Goal: Find specific page/section: Find specific page/section

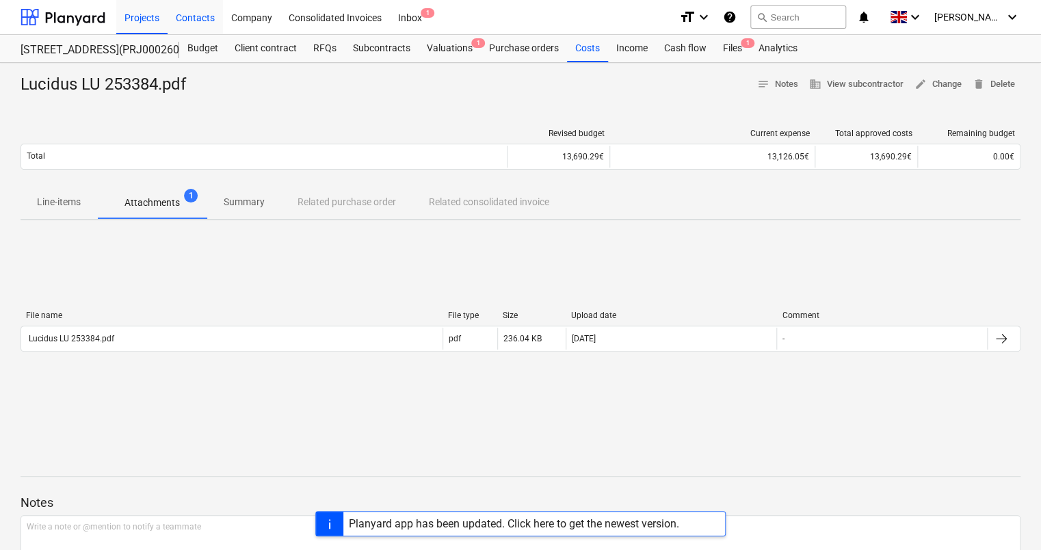
click at [210, 18] on div "Contacts" at bounding box center [195, 16] width 55 height 35
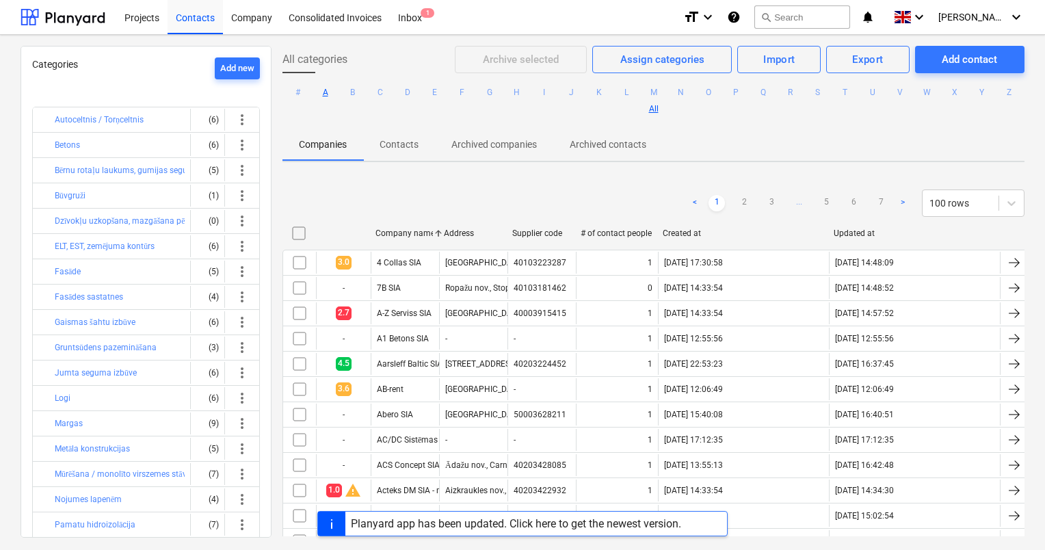
click at [334, 97] on button "A" at bounding box center [325, 92] width 16 height 16
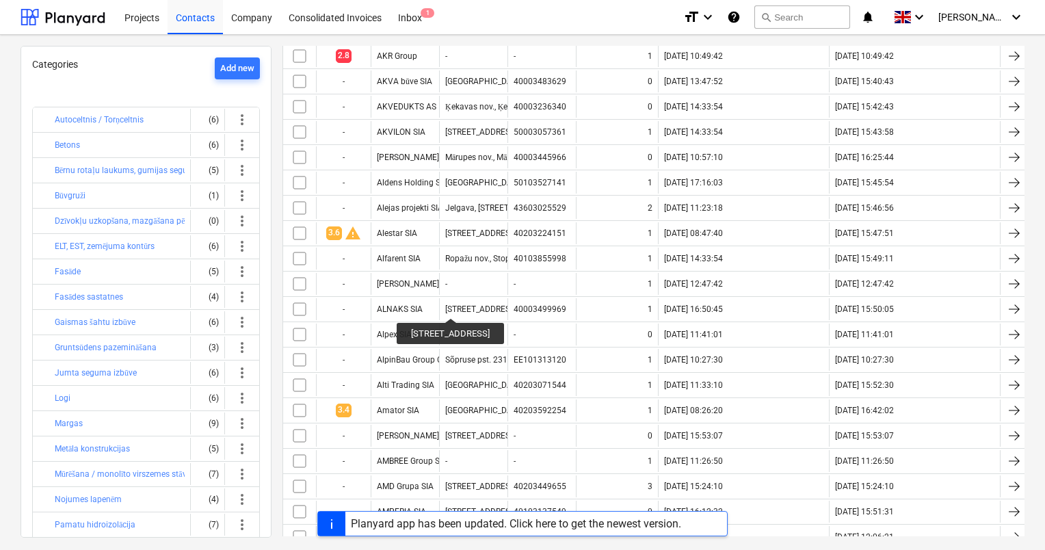
scroll to position [829, 0]
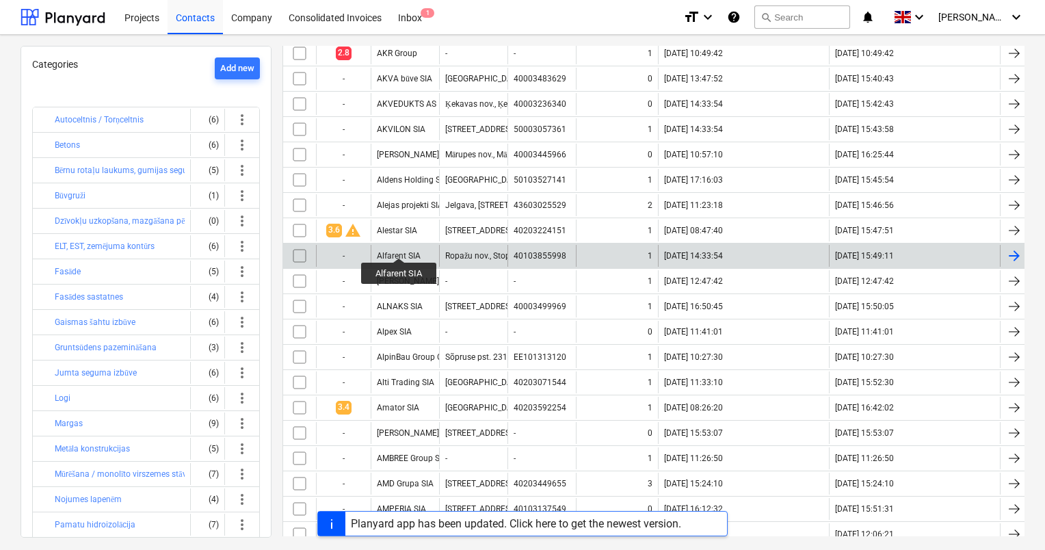
click at [399, 251] on div "Alfarent SIA" at bounding box center [399, 256] width 44 height 10
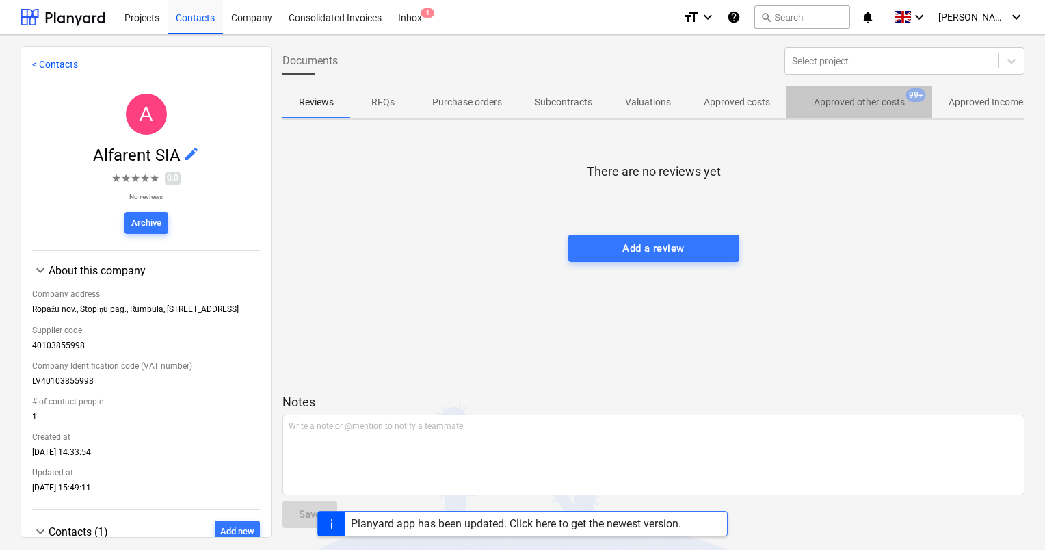
click at [822, 106] on p "Approved other costs" at bounding box center [859, 102] width 91 height 14
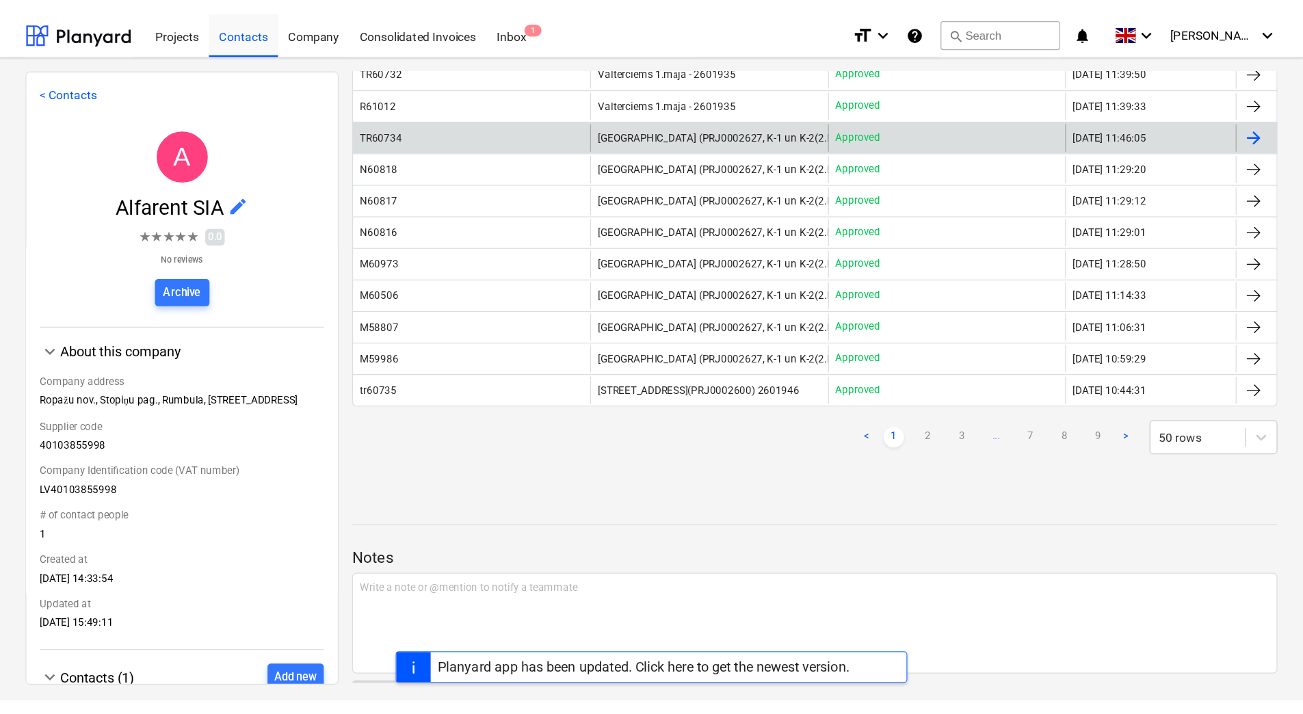
scroll to position [1175, 0]
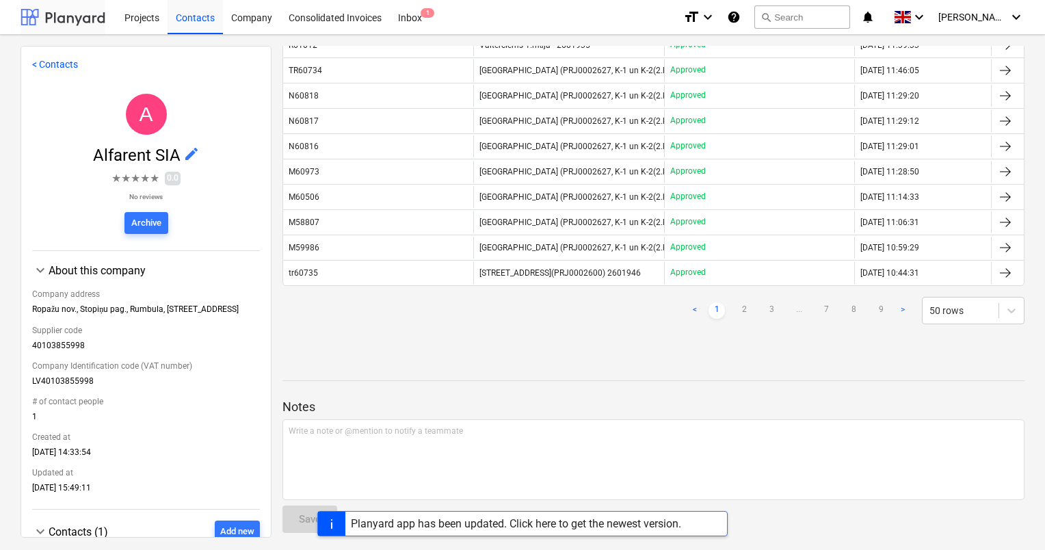
click at [70, 14] on div at bounding box center [63, 17] width 85 height 34
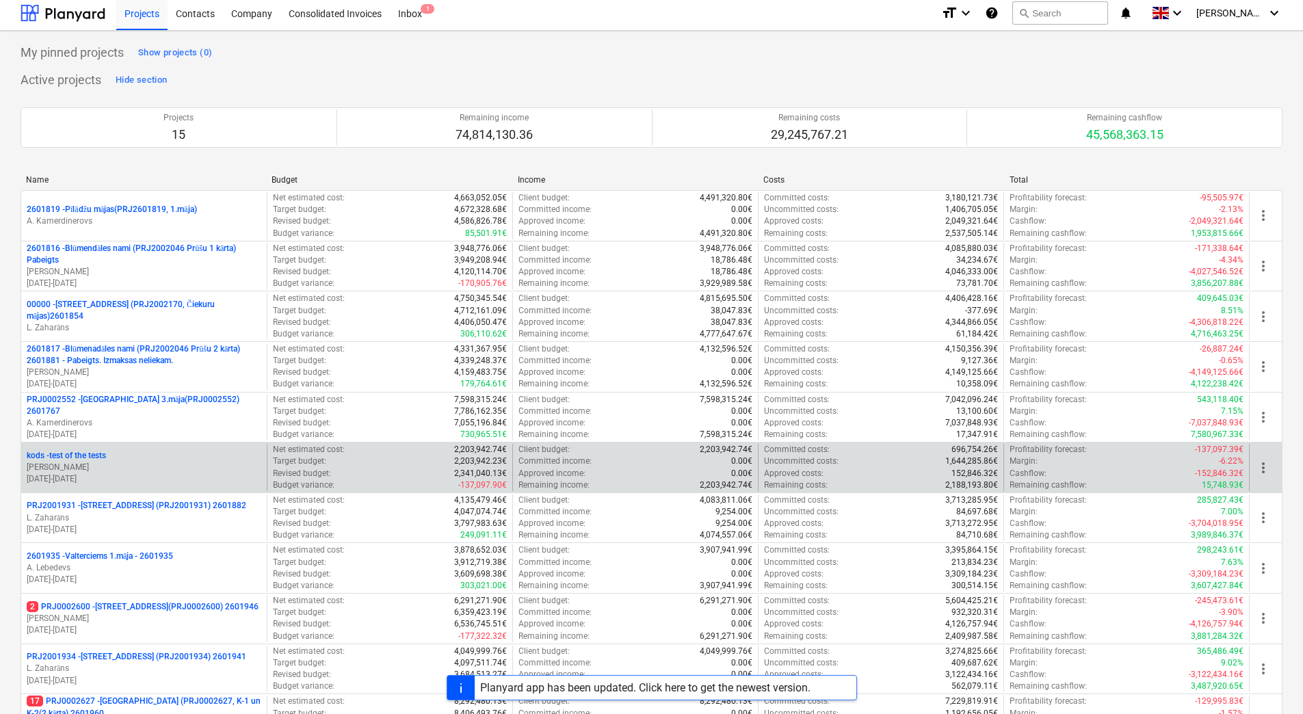
scroll to position [68, 0]
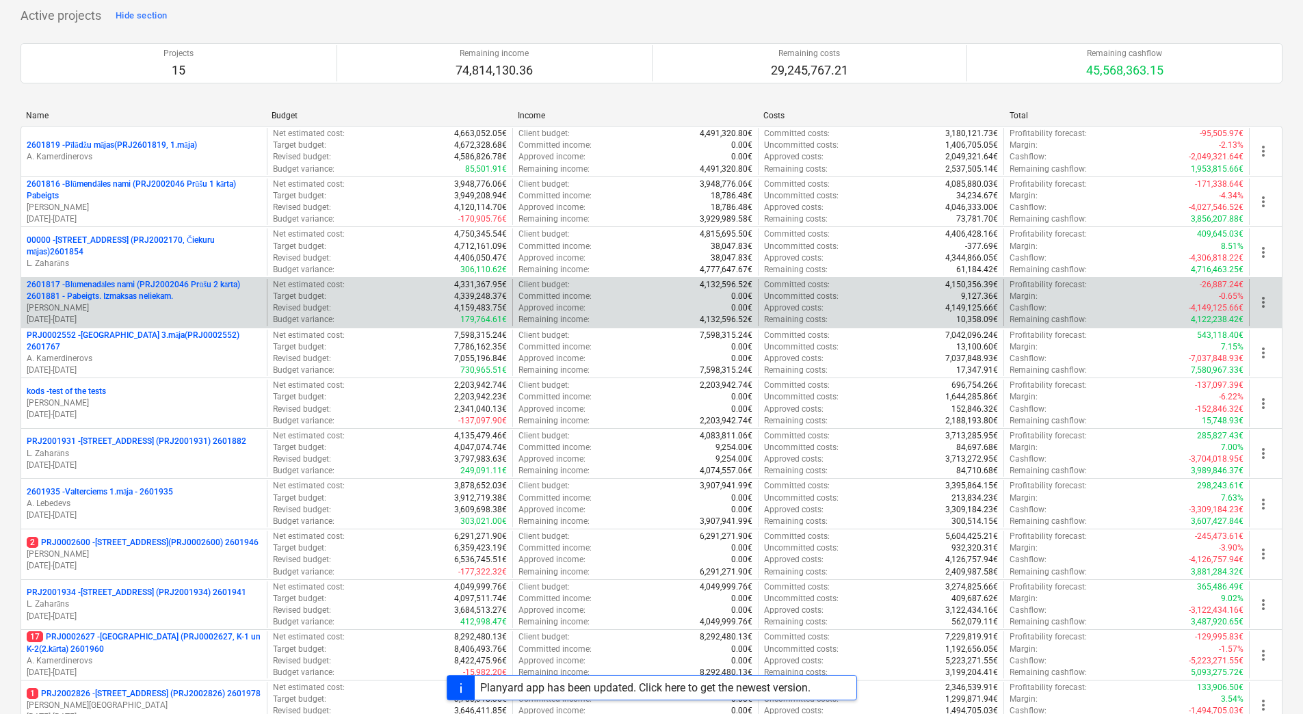
click at [123, 298] on p "2601817 - Blūmenadāles nami (PRJ2002046 Prūšu 2 kārta) 2601881 - Pabeigts. Izma…" at bounding box center [144, 290] width 235 height 23
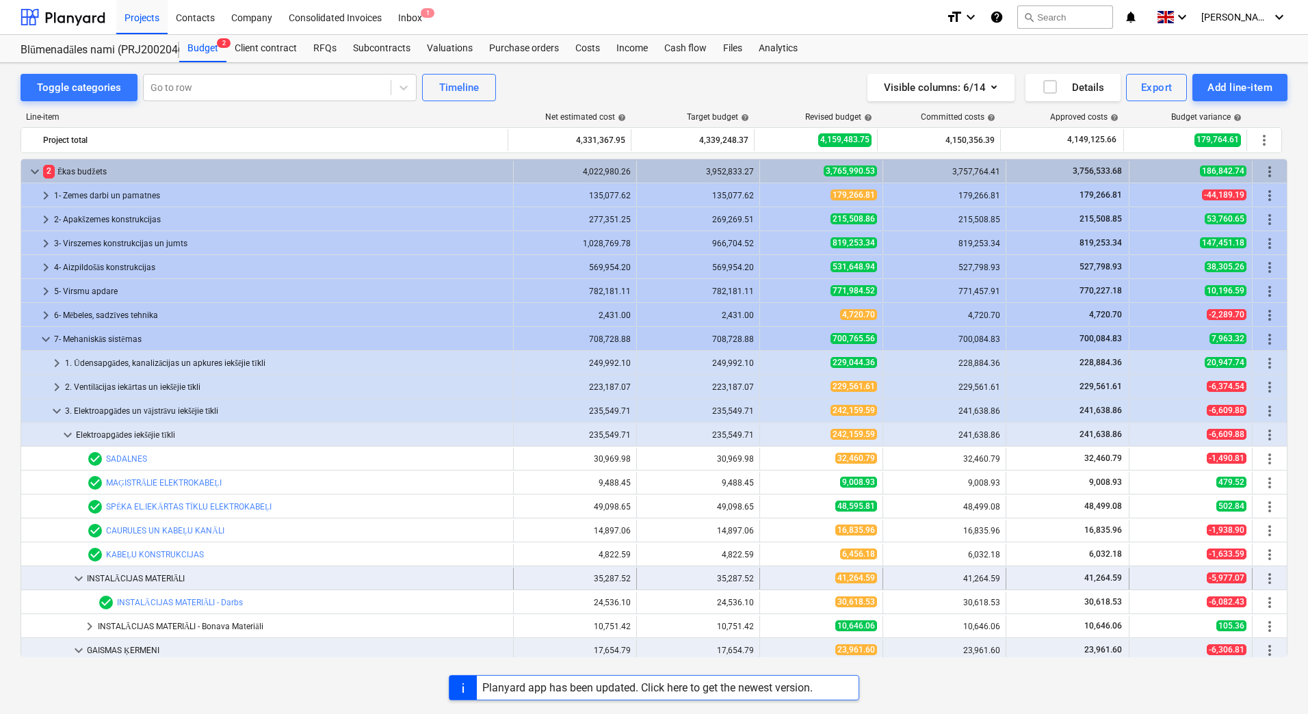
scroll to position [247, 0]
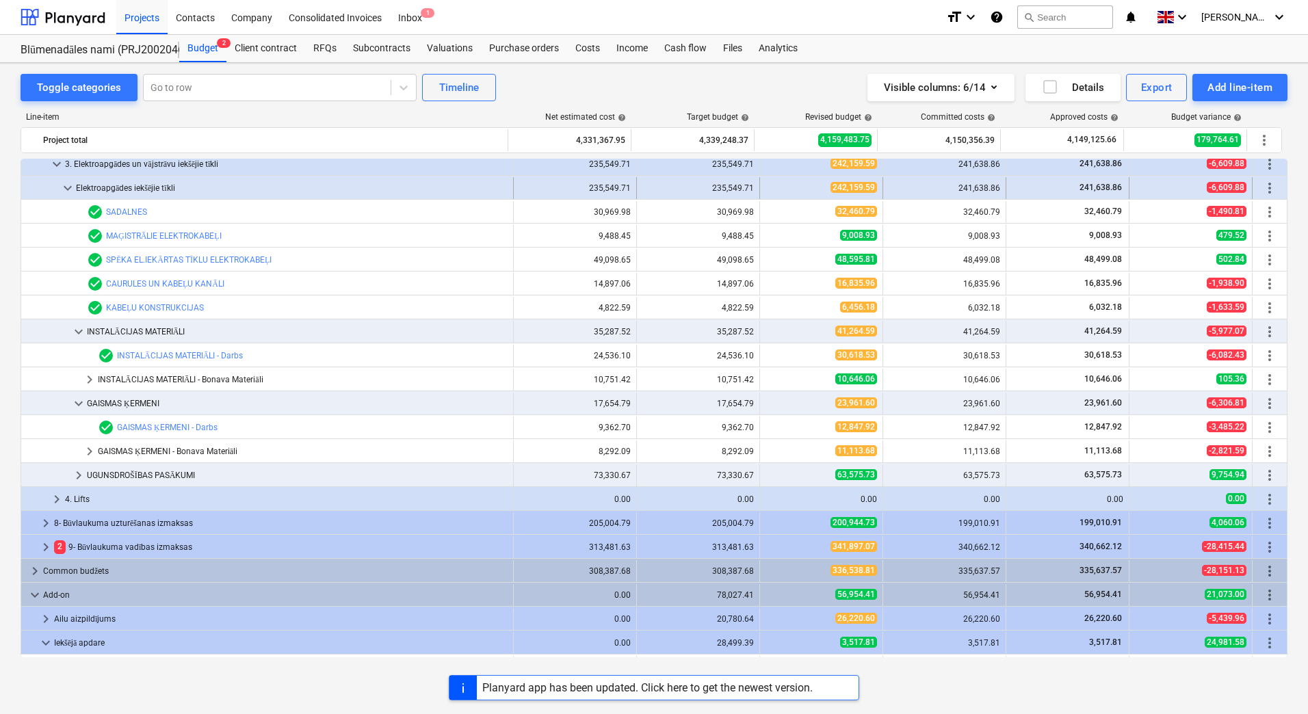
click at [67, 185] on span "keyboard_arrow_down" at bounding box center [68, 188] width 16 height 16
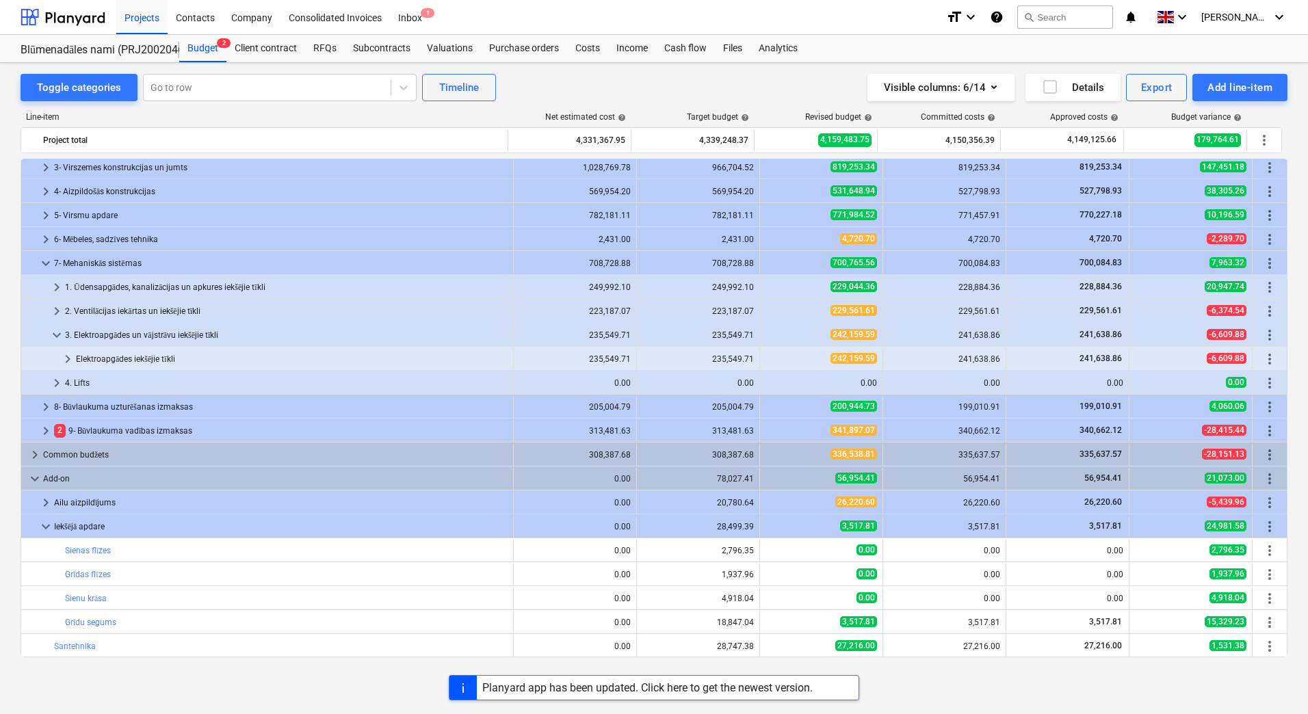
scroll to position [0, 0]
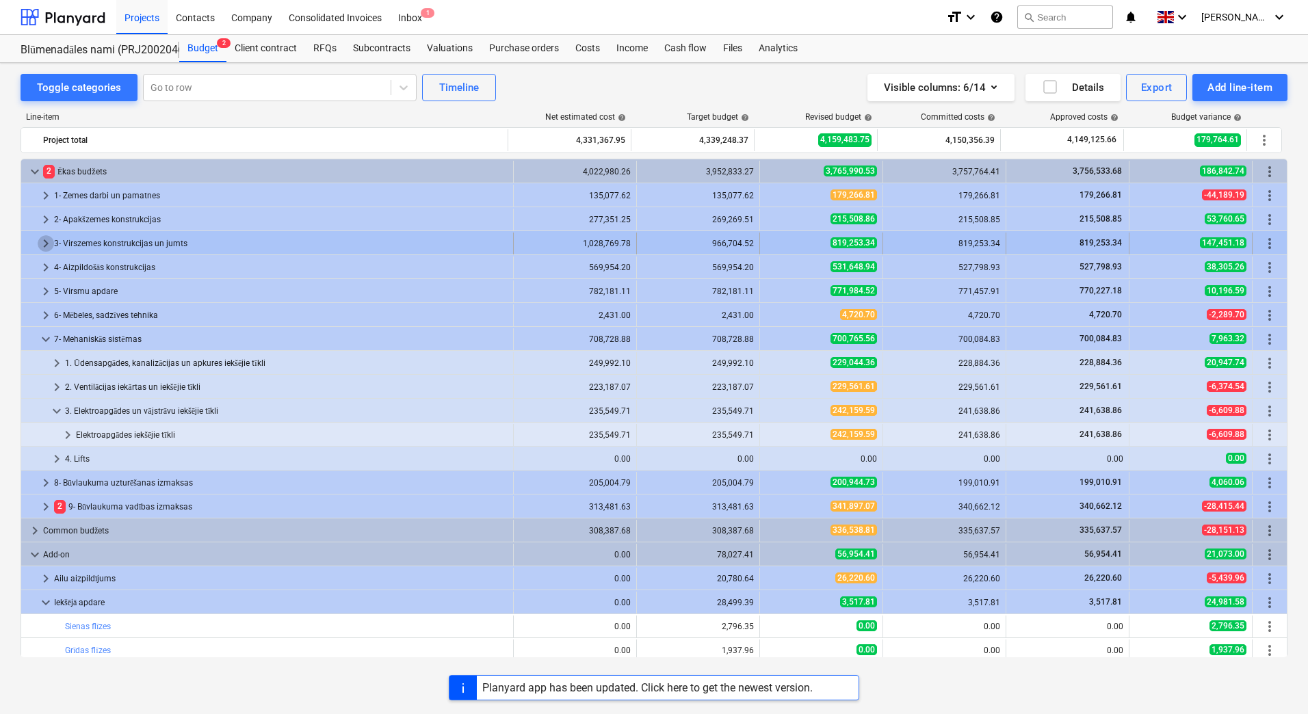
click at [47, 241] on span "keyboard_arrow_right" at bounding box center [46, 243] width 16 height 16
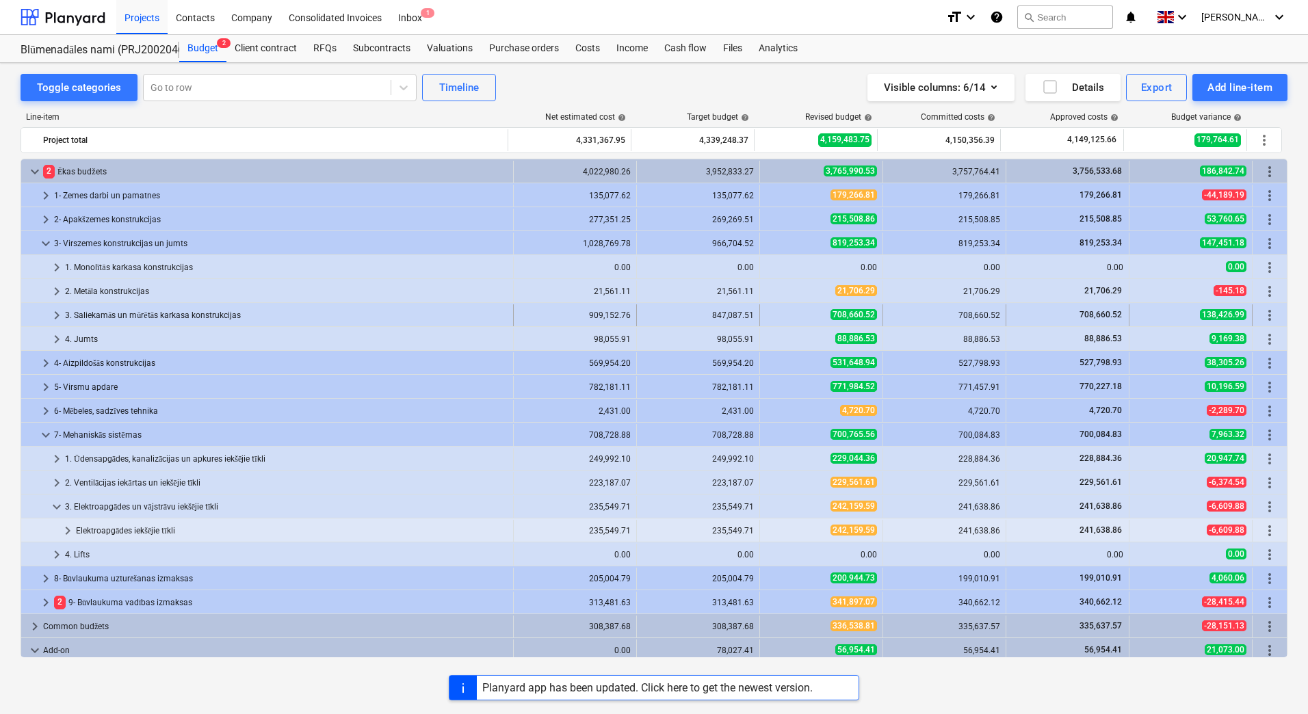
click at [60, 313] on span "keyboard_arrow_right" at bounding box center [57, 315] width 16 height 16
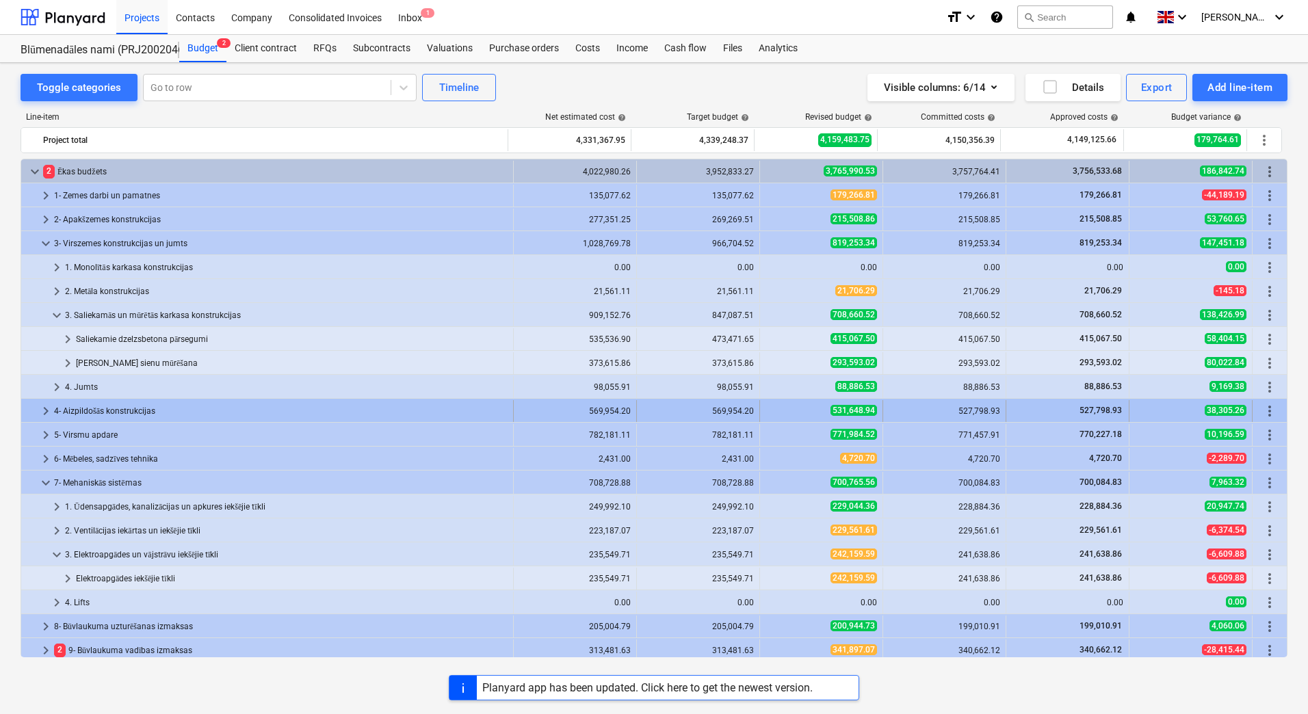
click at [51, 414] on span "keyboard_arrow_right" at bounding box center [46, 411] width 16 height 16
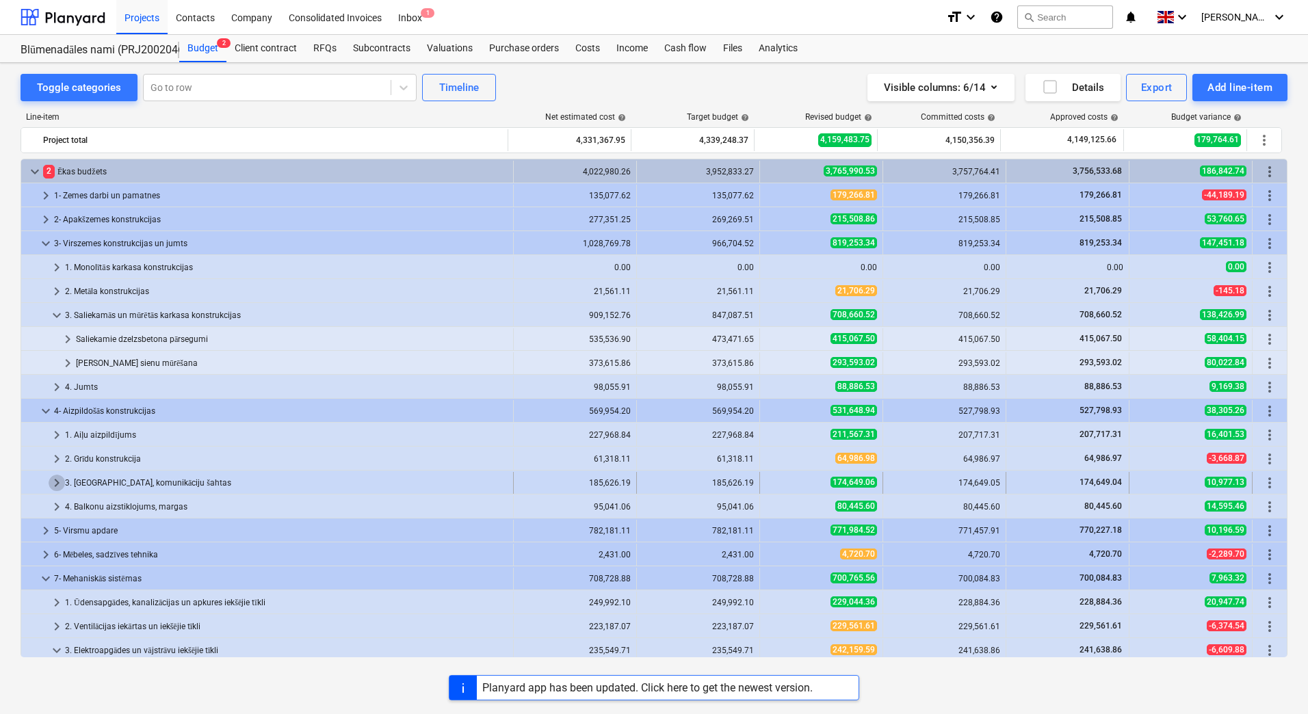
click at [56, 483] on span "keyboard_arrow_right" at bounding box center [57, 483] width 16 height 16
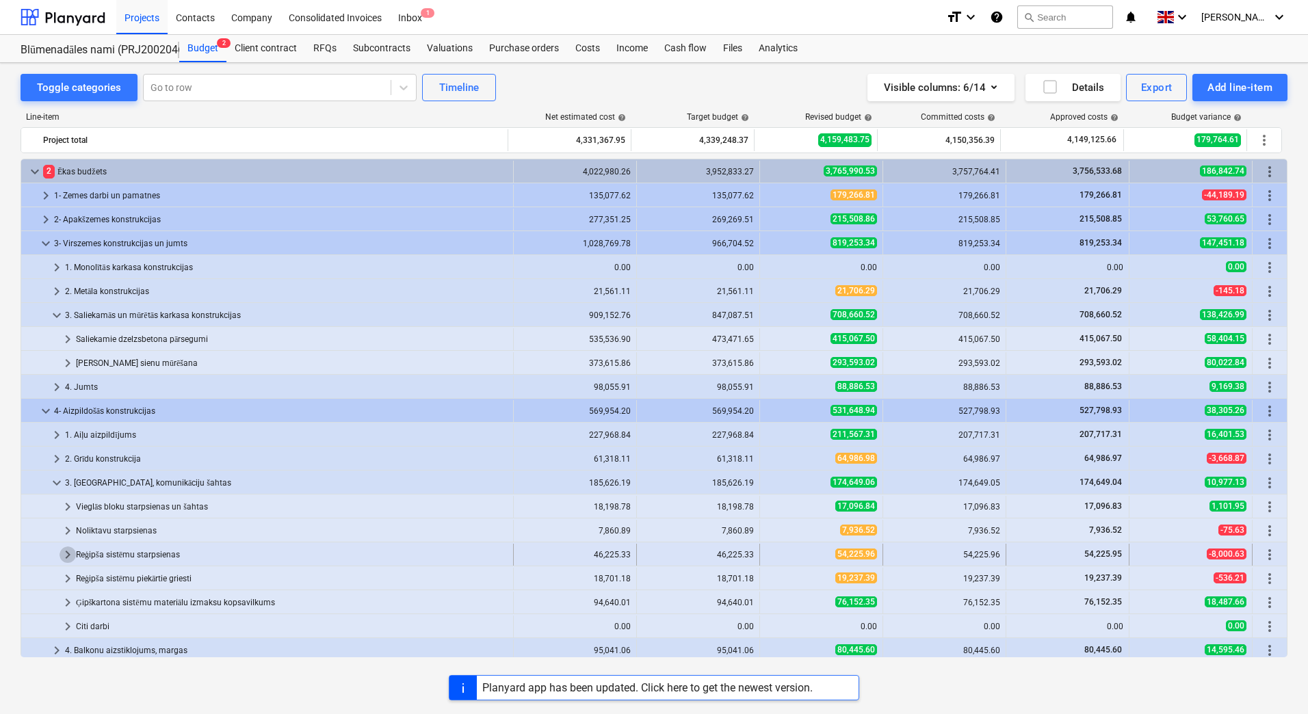
click at [69, 549] on span "keyboard_arrow_right" at bounding box center [68, 555] width 16 height 16
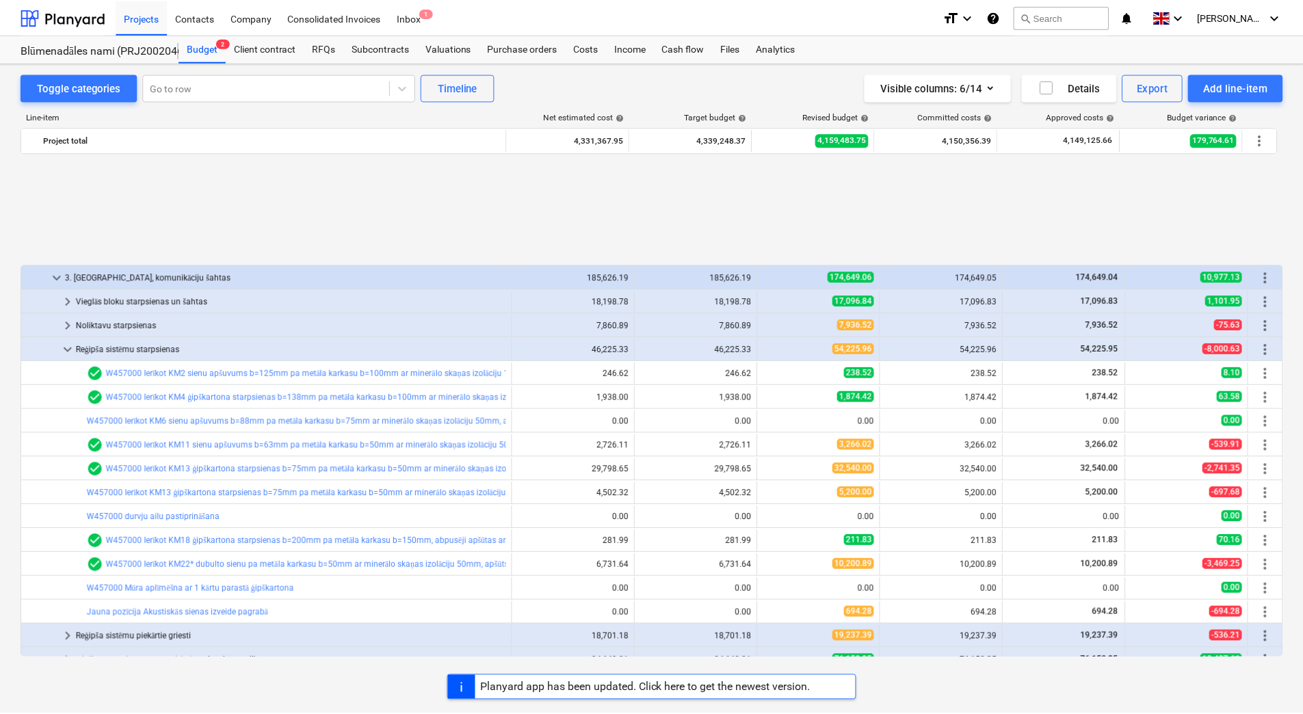
scroll to position [342, 0]
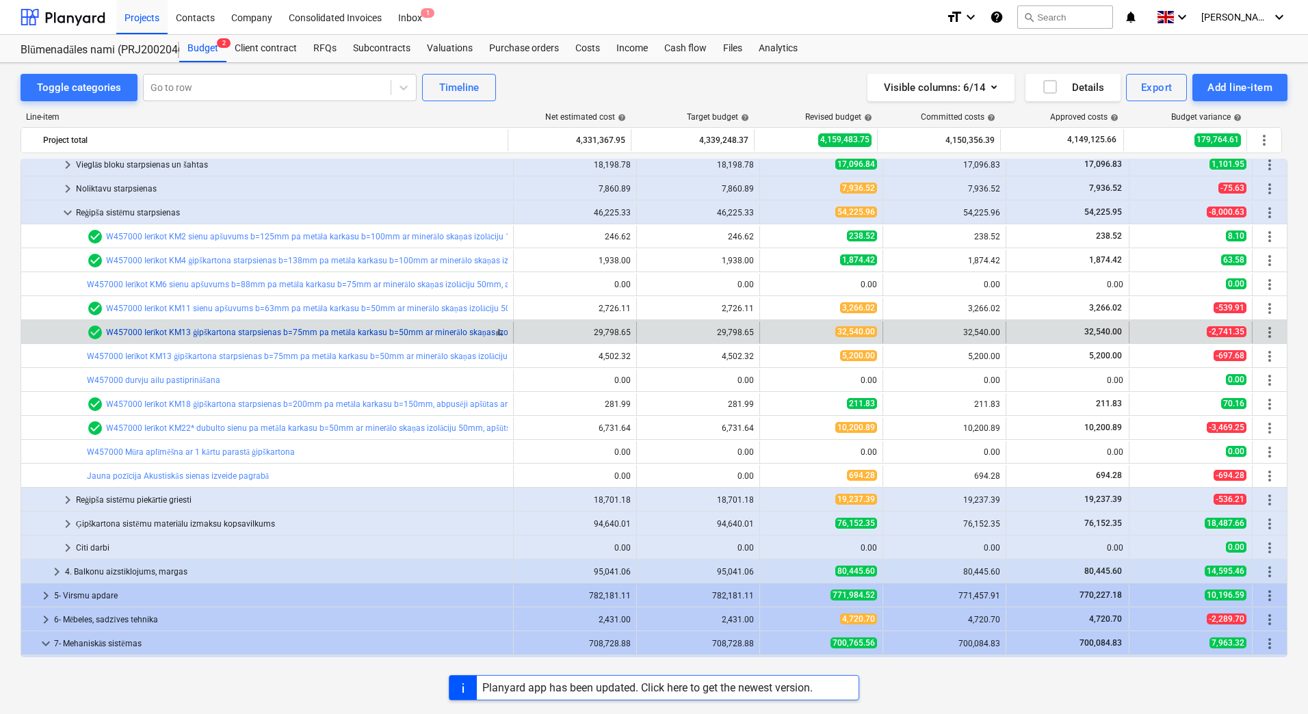
click at [286, 333] on link "W457000 Ierīkot KM13 ģipškartona starpsienas b=75mm pa metāla karkasu b=50mm ar…" at bounding box center [412, 333] width 612 height 10
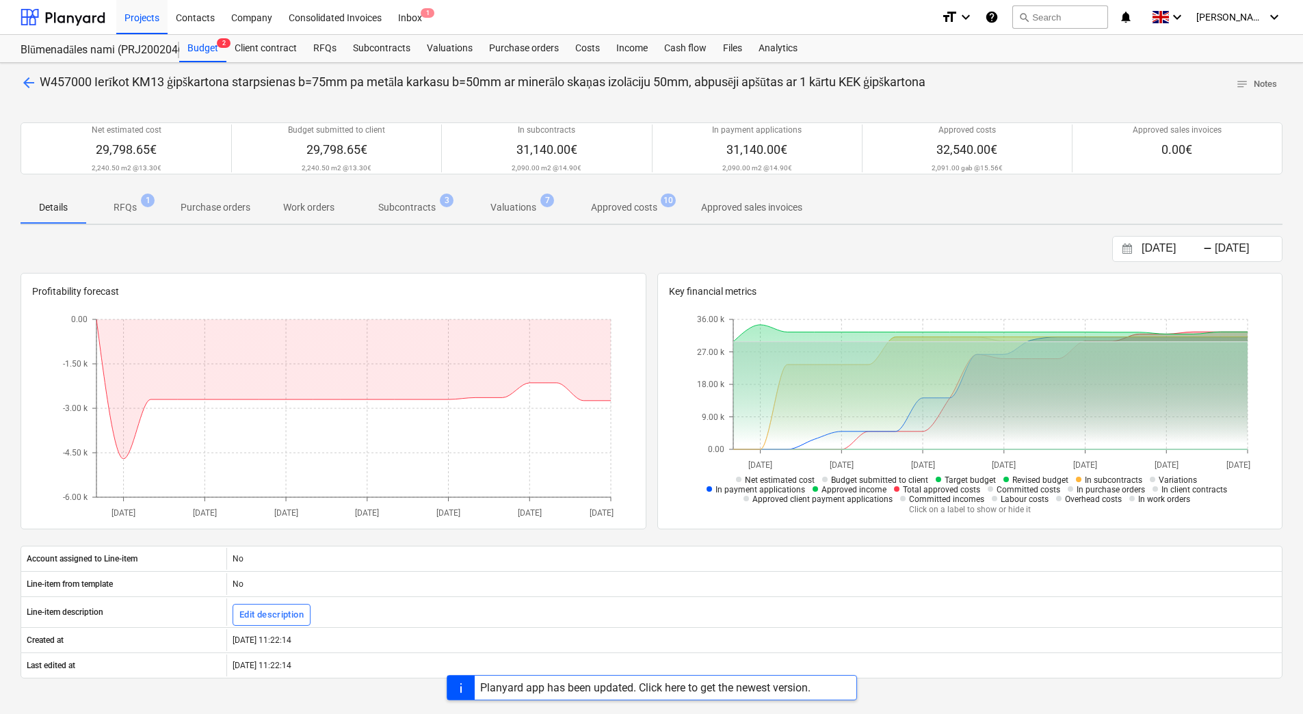
click at [623, 209] on p "Approved costs" at bounding box center [624, 207] width 66 height 14
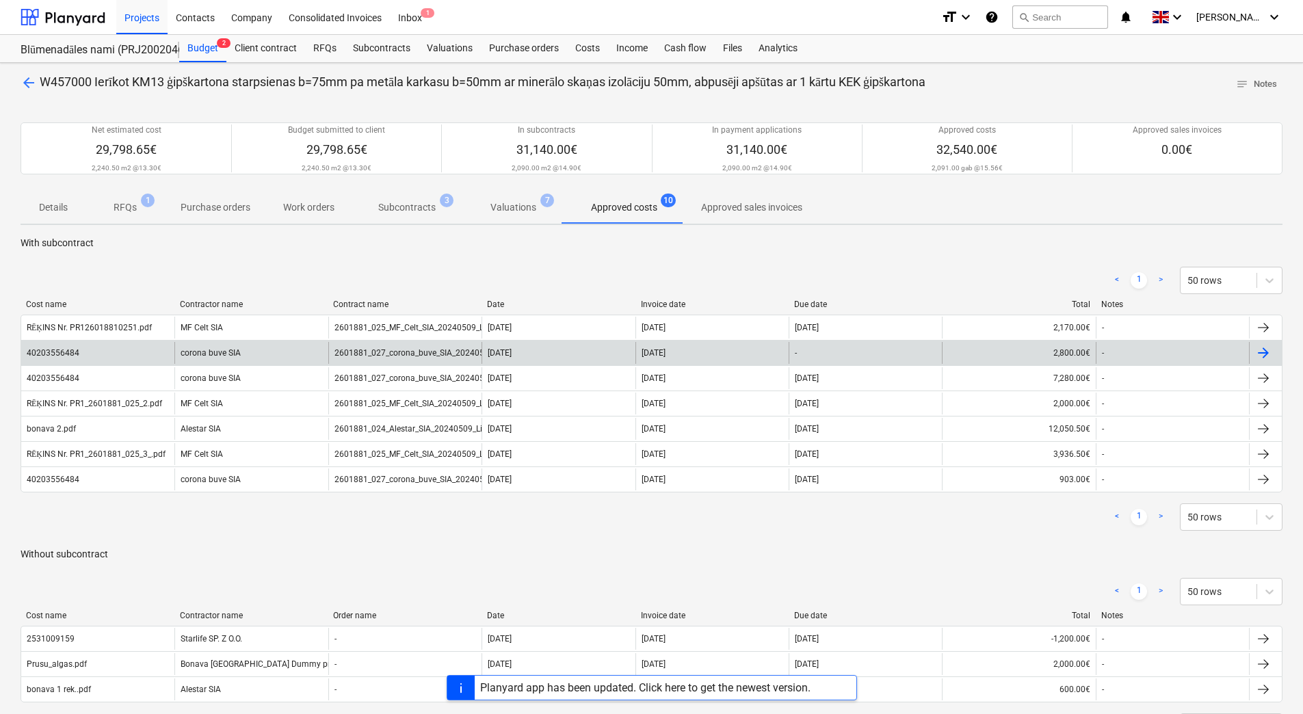
click at [368, 347] on div "2601881_027_corona_buve_SIA_20240514_Ligums_gipskartona_sienu_izbuve_2.kapnu_te…" at bounding box center [404, 353] width 153 height 22
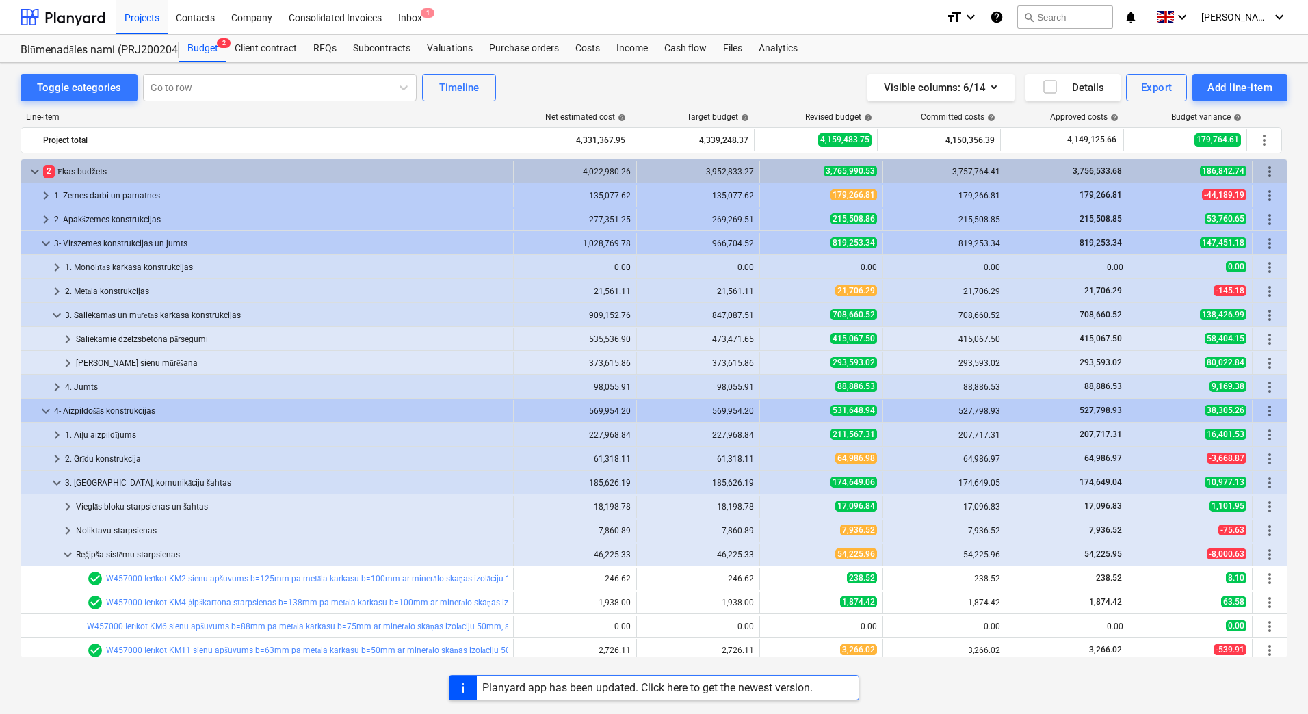
scroll to position [342, 0]
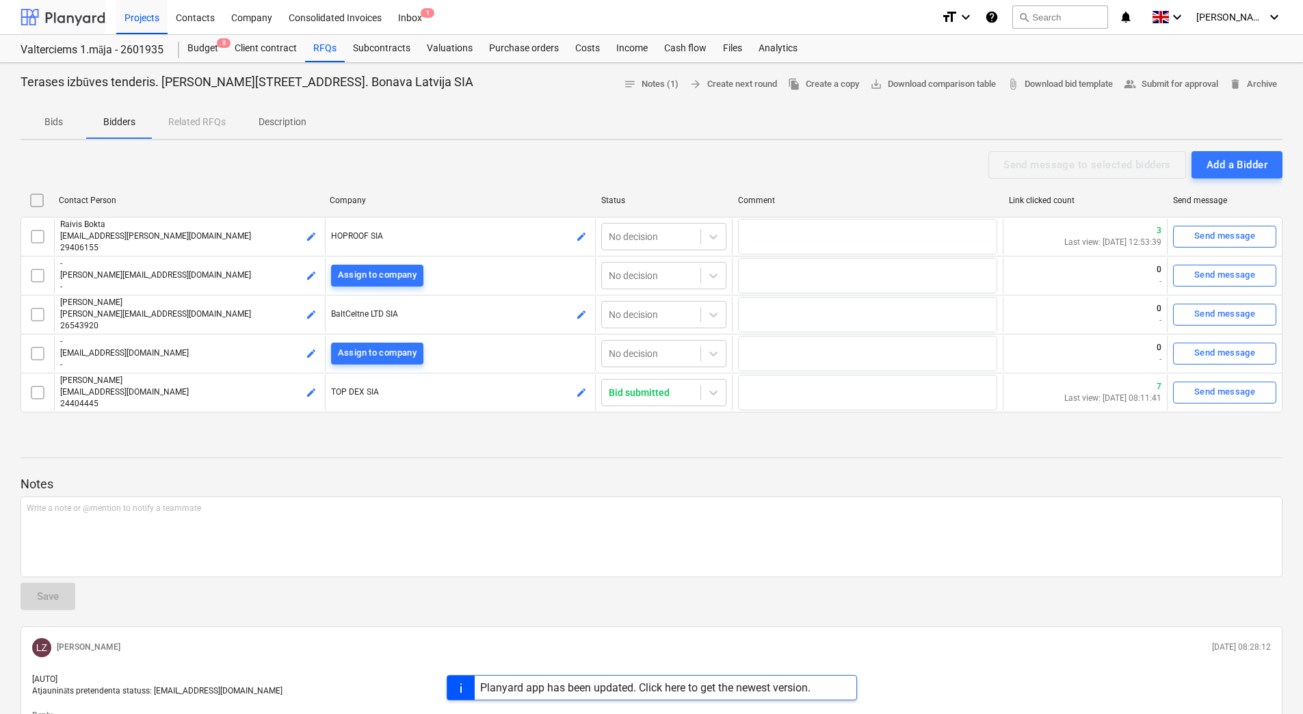
click at [72, 23] on div at bounding box center [63, 17] width 85 height 34
